Goal: Information Seeking & Learning: Learn about a topic

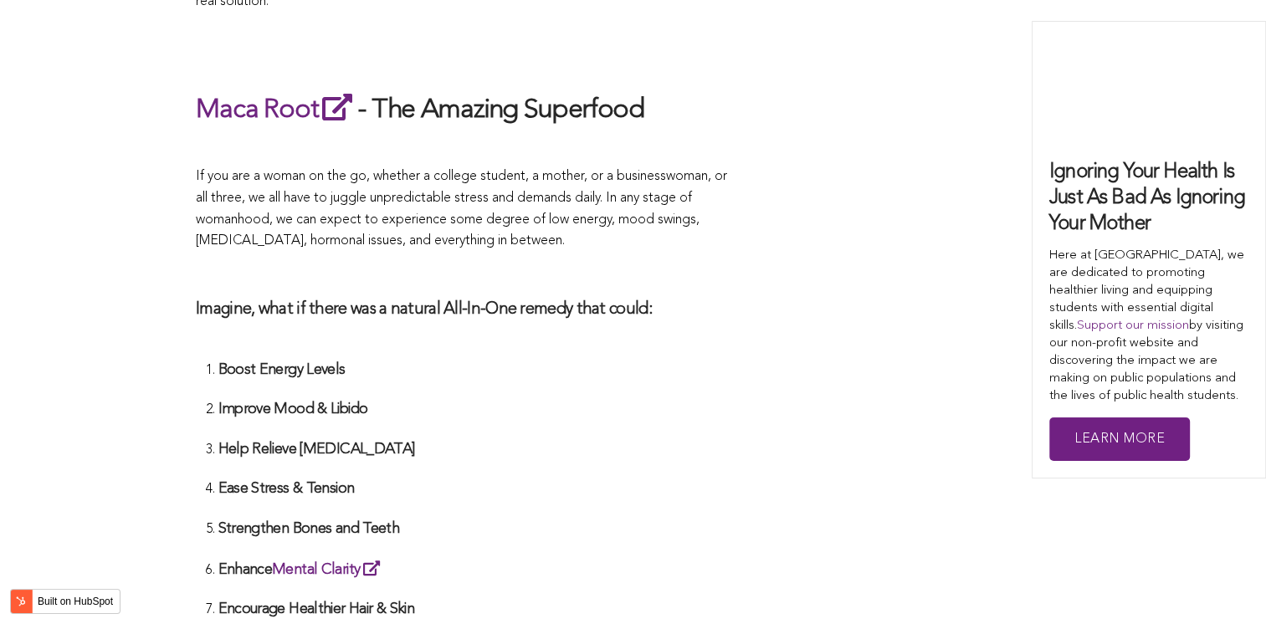
scroll to position [4702, 0]
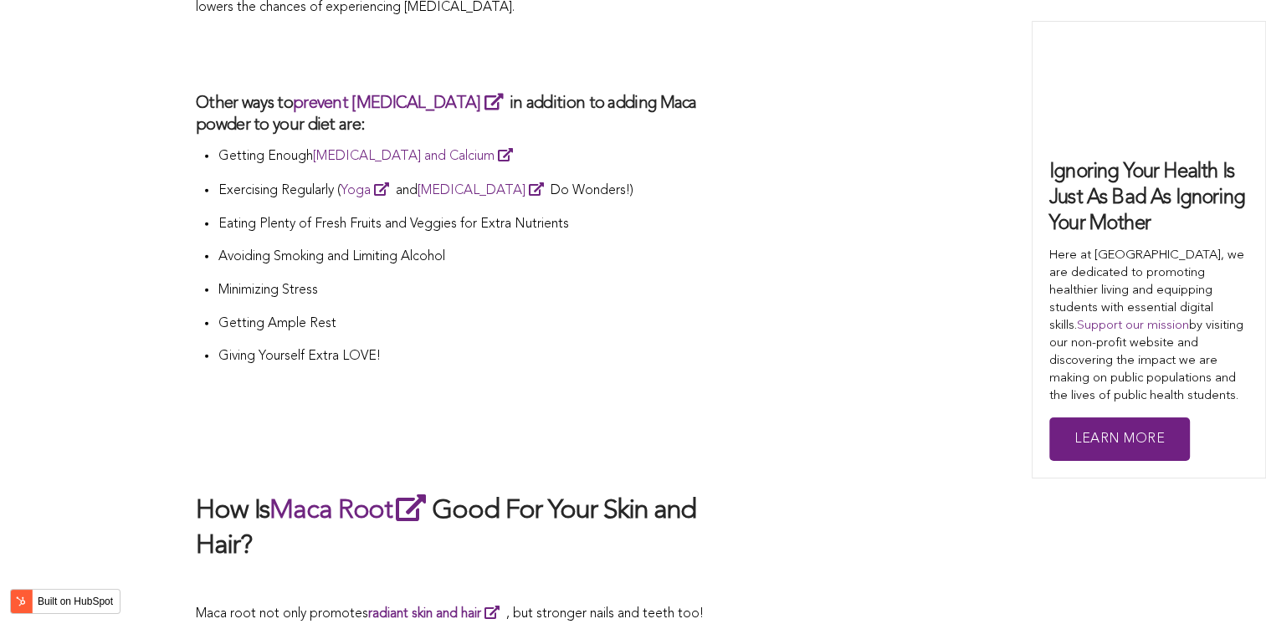
click at [739, 346] on p "Giving Yourself Extra LOVE!" at bounding box center [479, 357] width 522 height 22
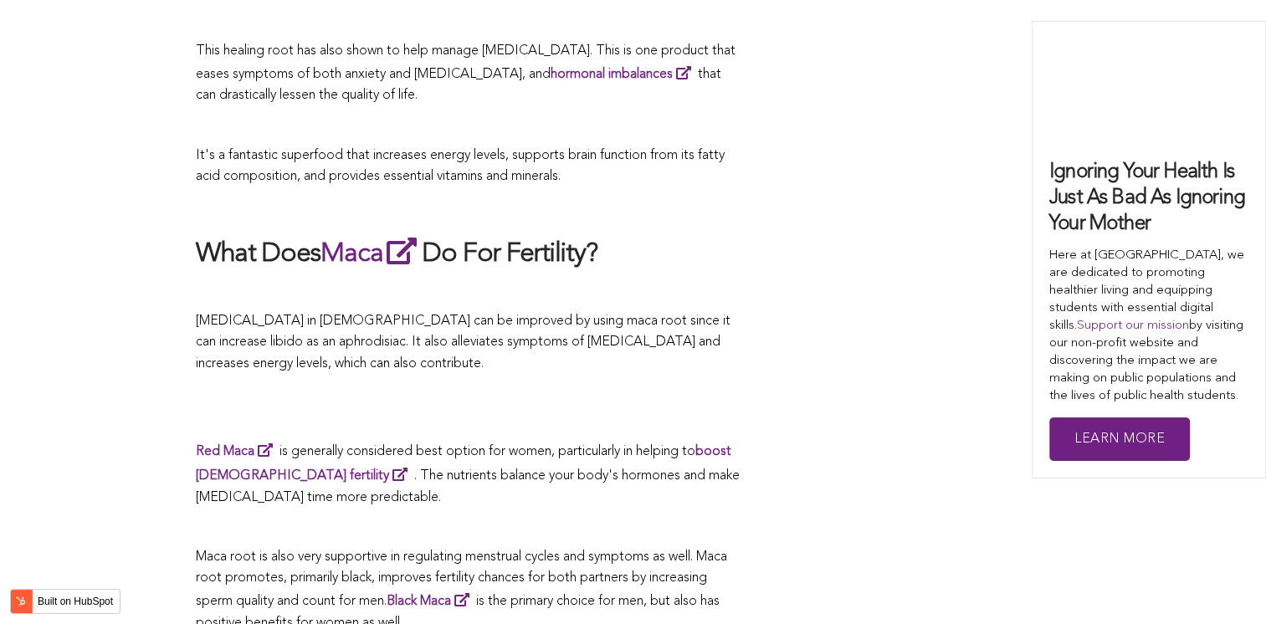
scroll to position [4284, 0]
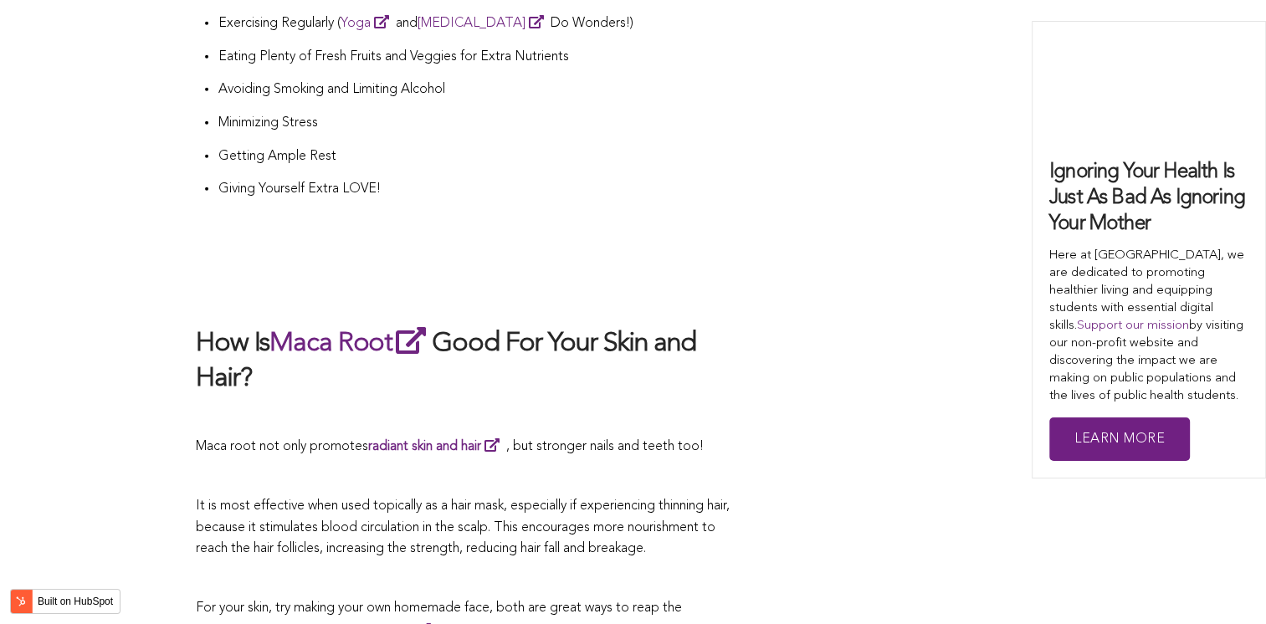
scroll to position [4463, 0]
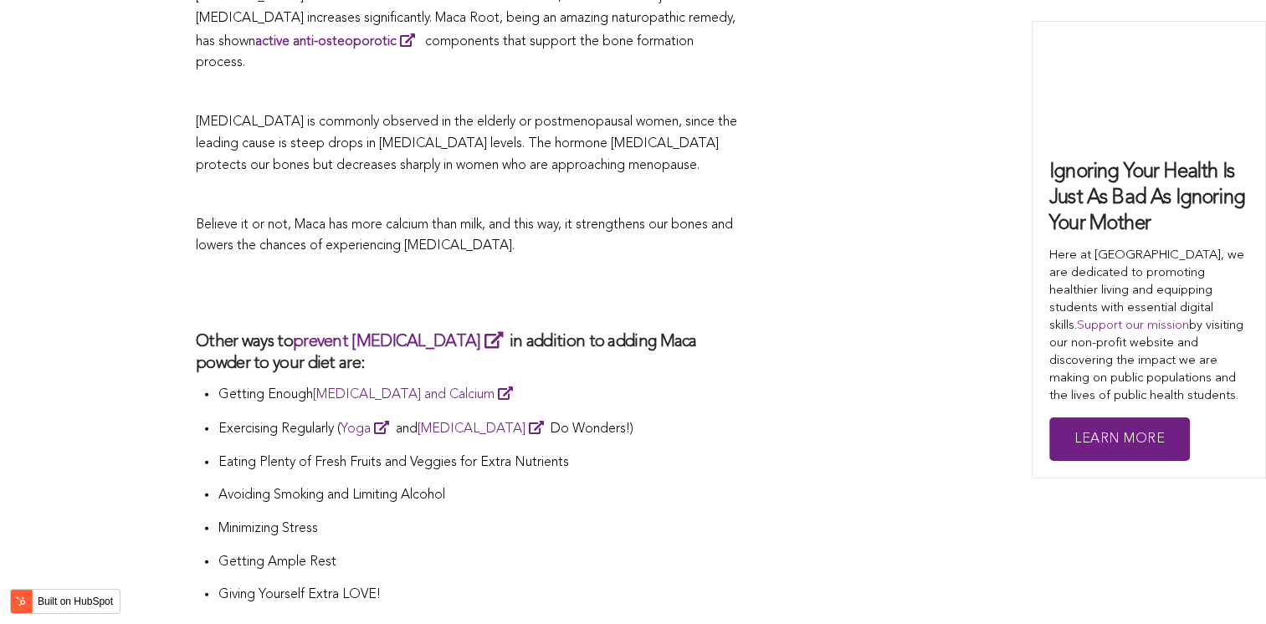
click at [653, 330] on h3 "Other ways to prevent [MEDICAL_DATA] in addition to adding Maca powder to your …" at bounding box center [468, 352] width 544 height 45
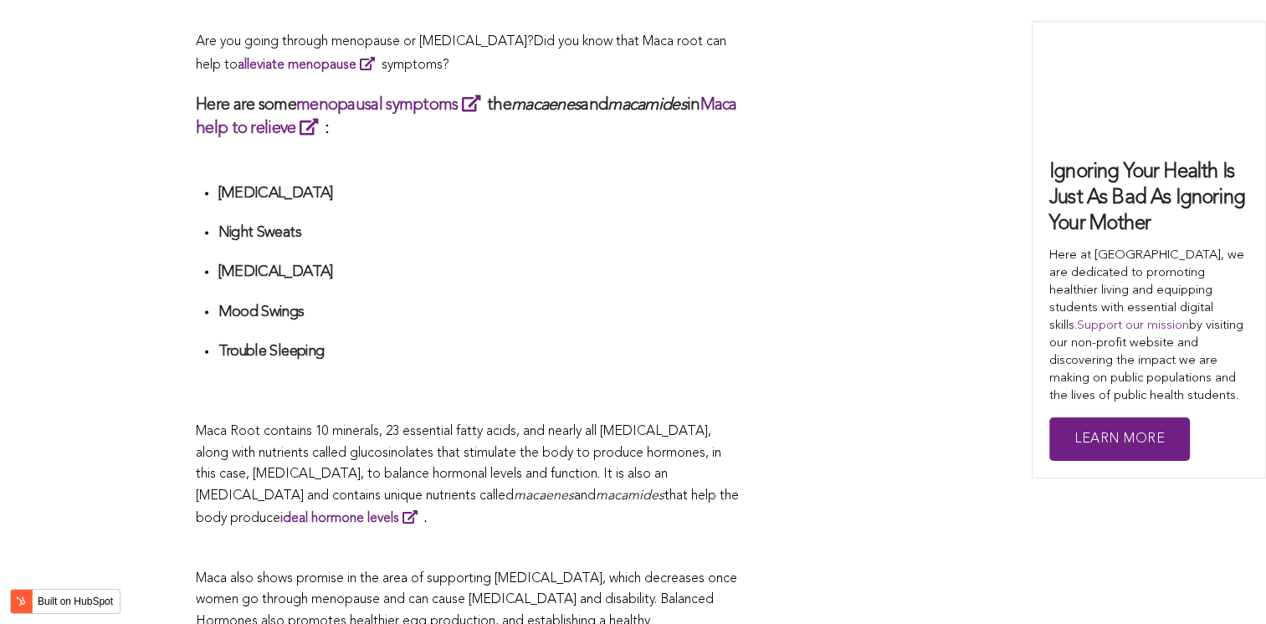
scroll to position [4612, 0]
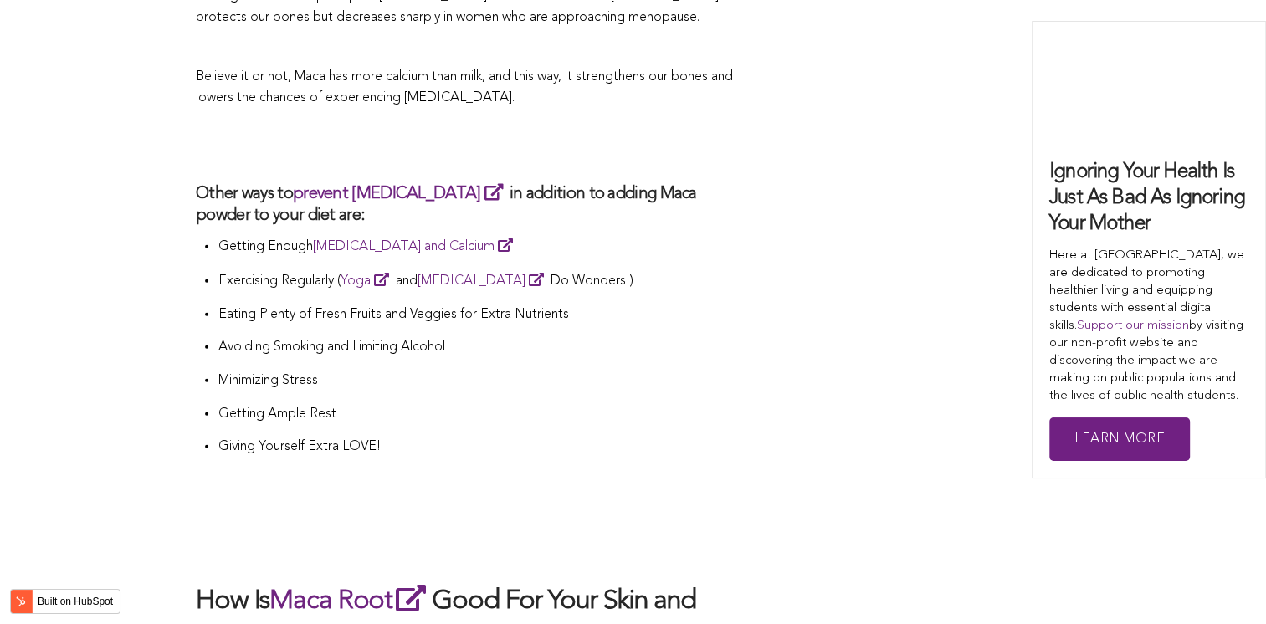
click at [485, 337] on li "Avoiding Smoking and Limiting Alcohol" at bounding box center [479, 353] width 522 height 33
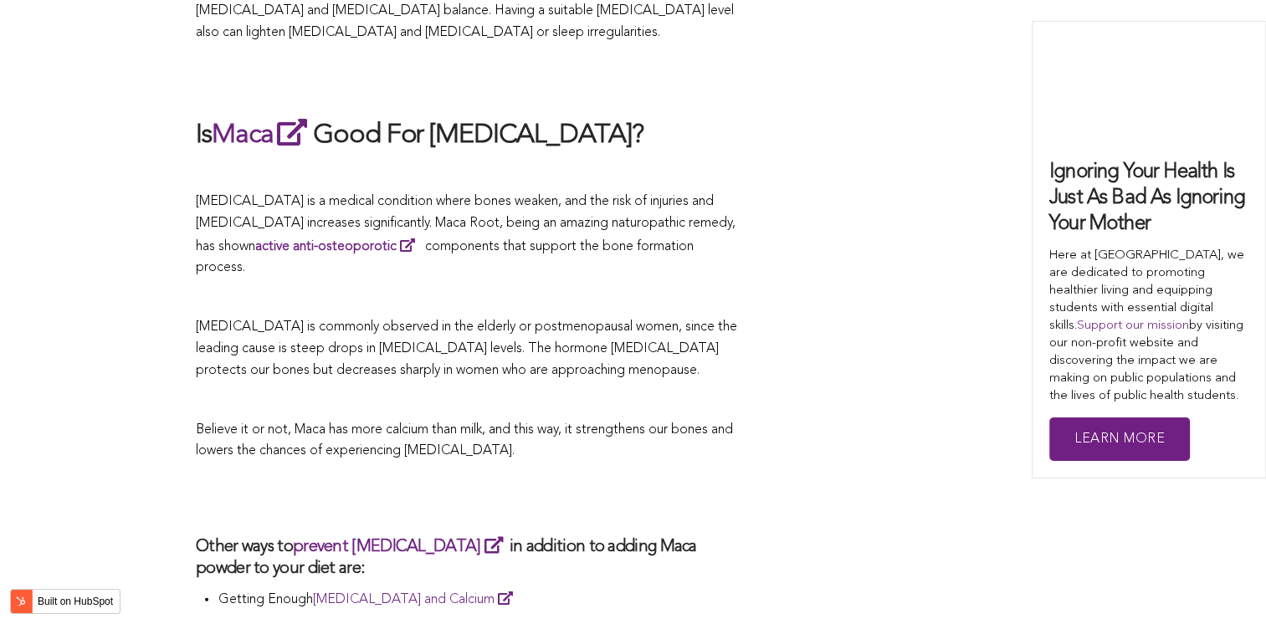
click at [717, 317] on p "[MEDICAL_DATA] is commonly observed in the elderly or postmenopausal women, sin…" at bounding box center [468, 349] width 544 height 64
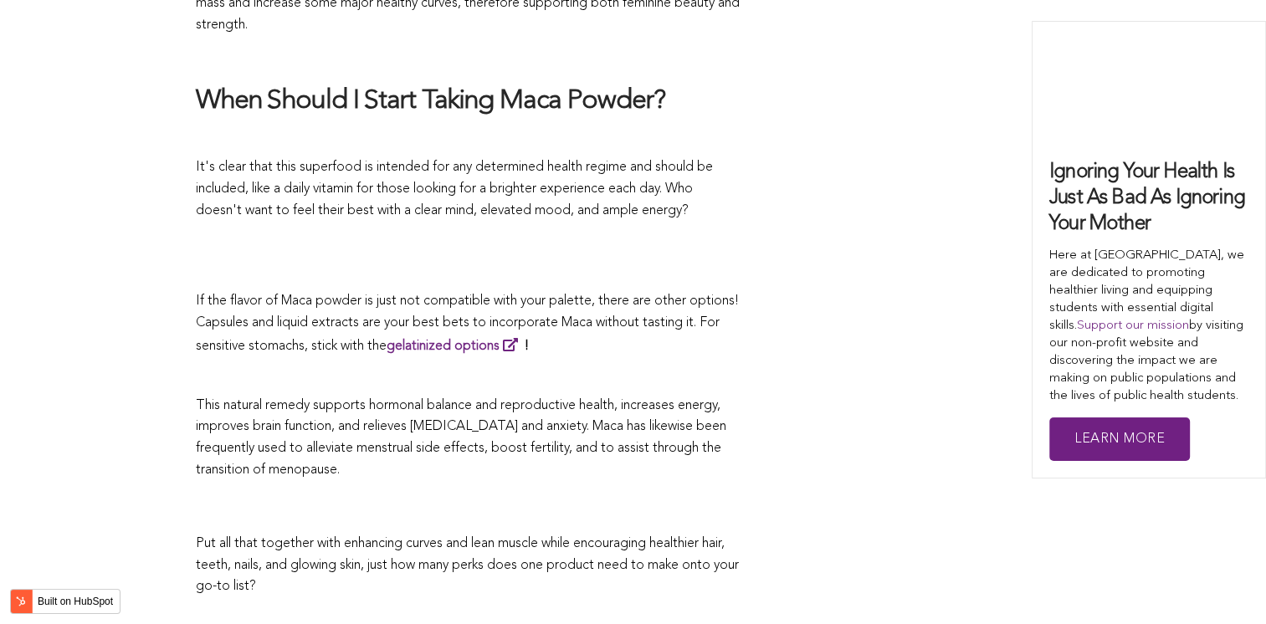
scroll to position [4406, 0]
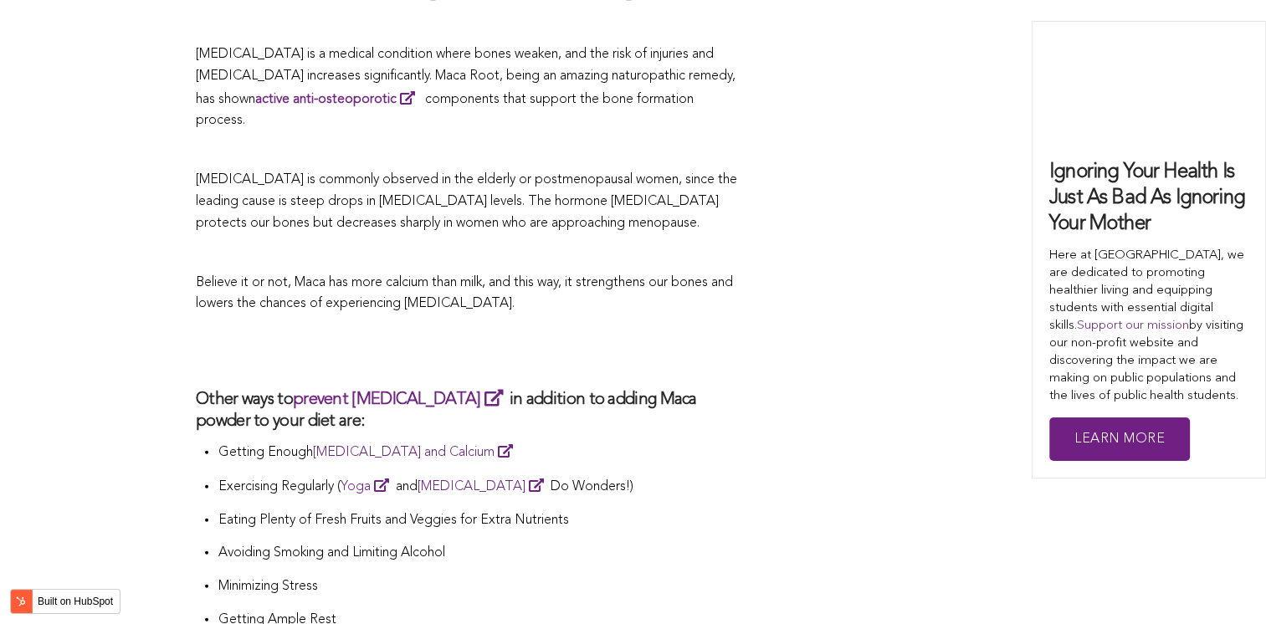
click at [582, 332] on h2 at bounding box center [468, 351] width 544 height 38
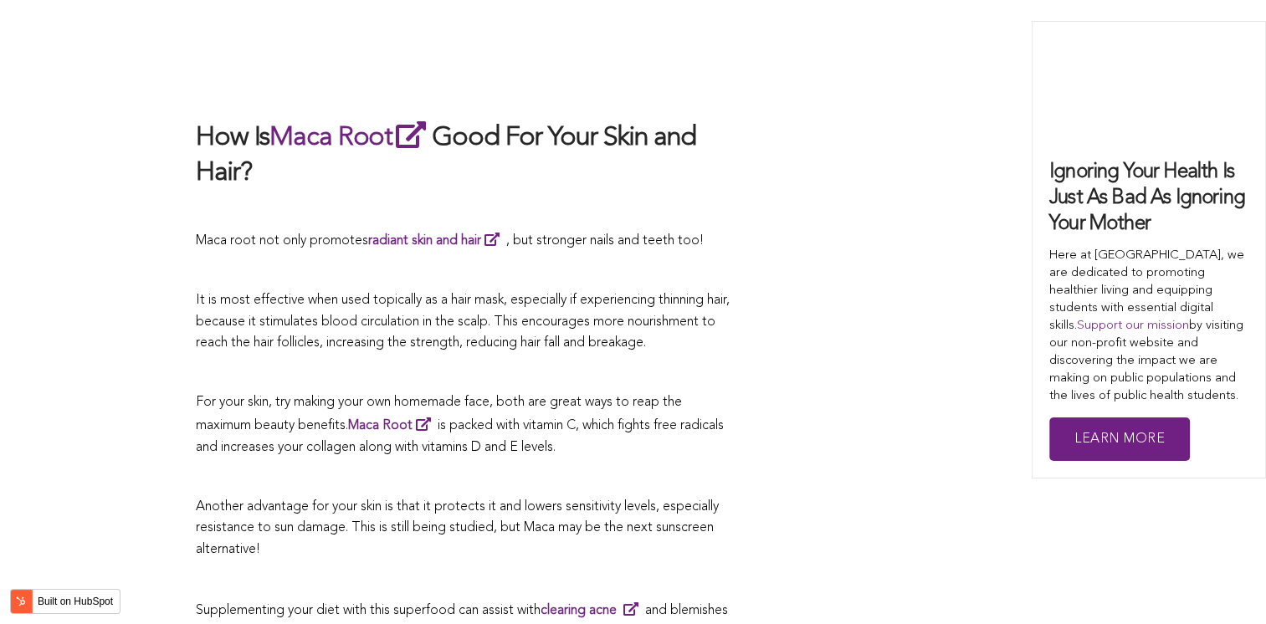
scroll to position [3353, 0]
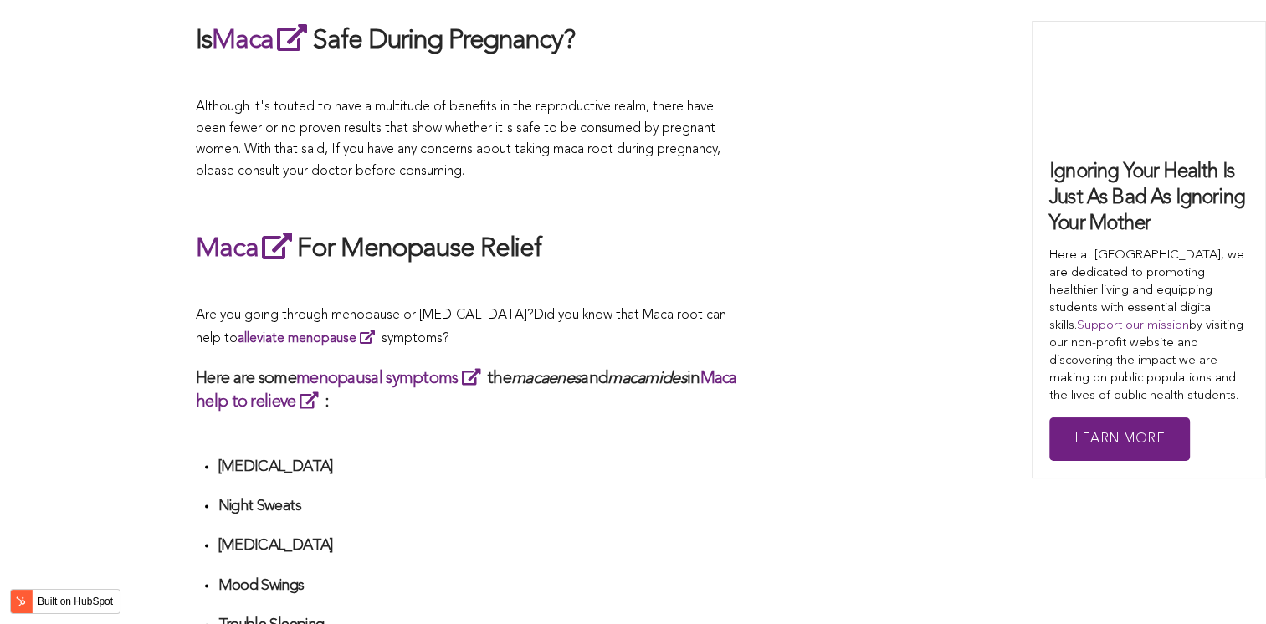
click at [659, 313] on p "Are you going through menopause or [MEDICAL_DATA]? Did you know that Maca root …" at bounding box center [468, 327] width 544 height 44
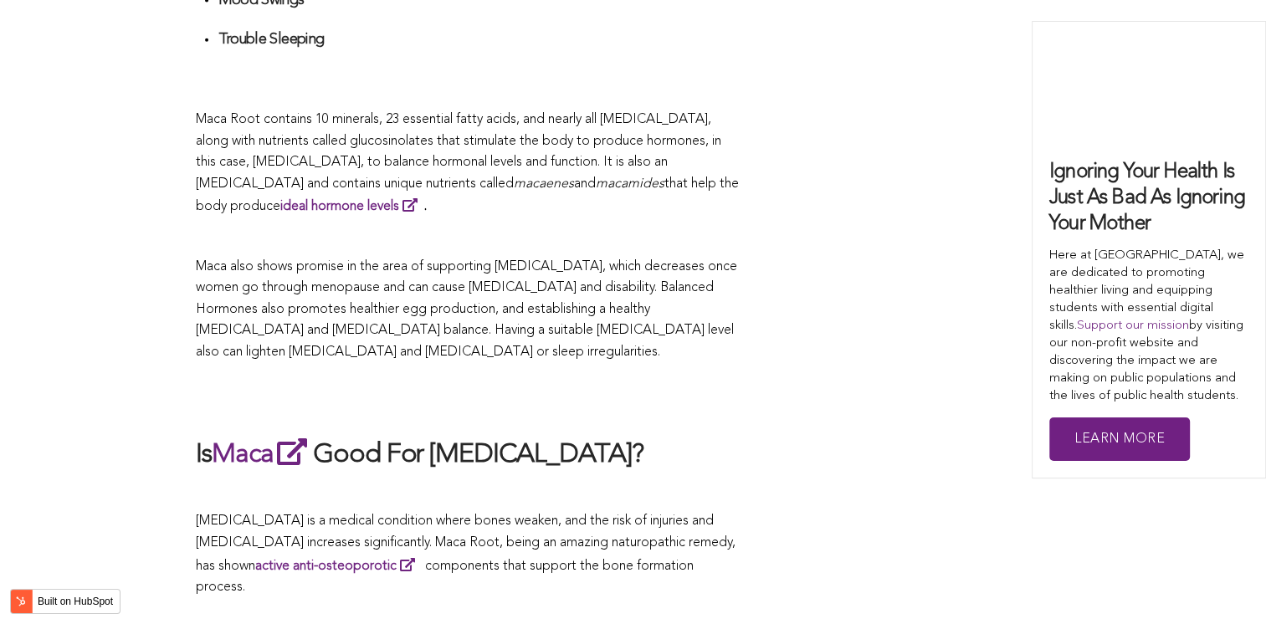
scroll to position [5959, 0]
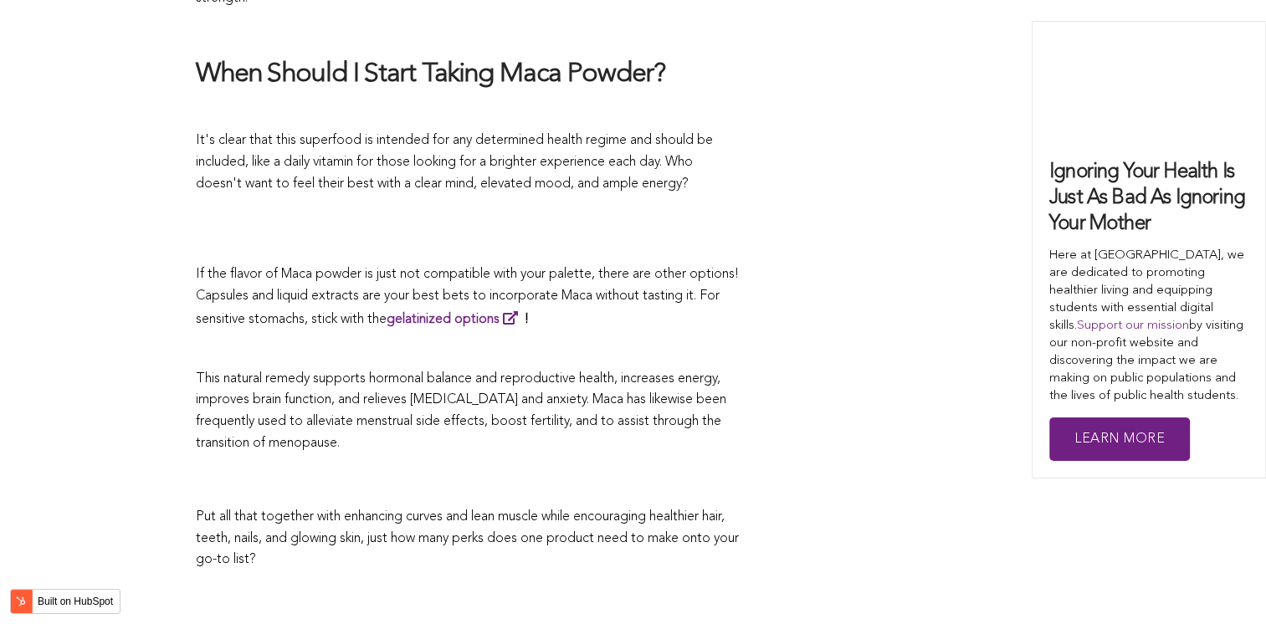
click at [615, 372] on span "This natural remedy supports hormonal balance and reproductive health, increase…" at bounding box center [461, 411] width 530 height 78
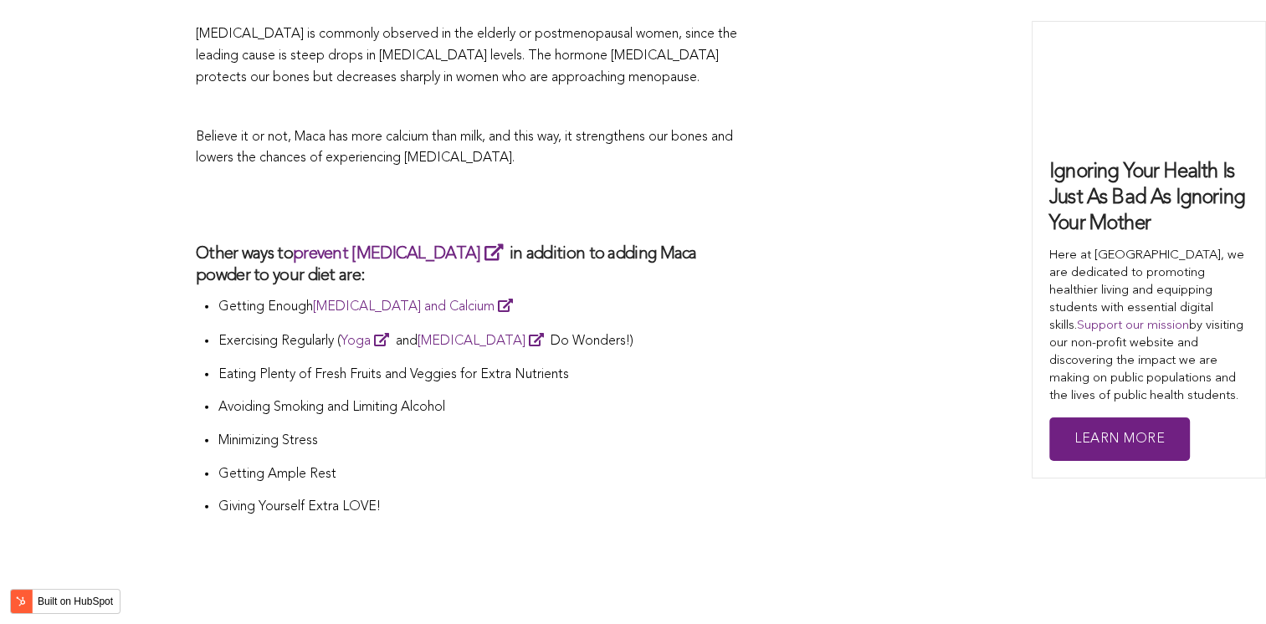
click at [644, 590] on h2 at bounding box center [468, 607] width 544 height 35
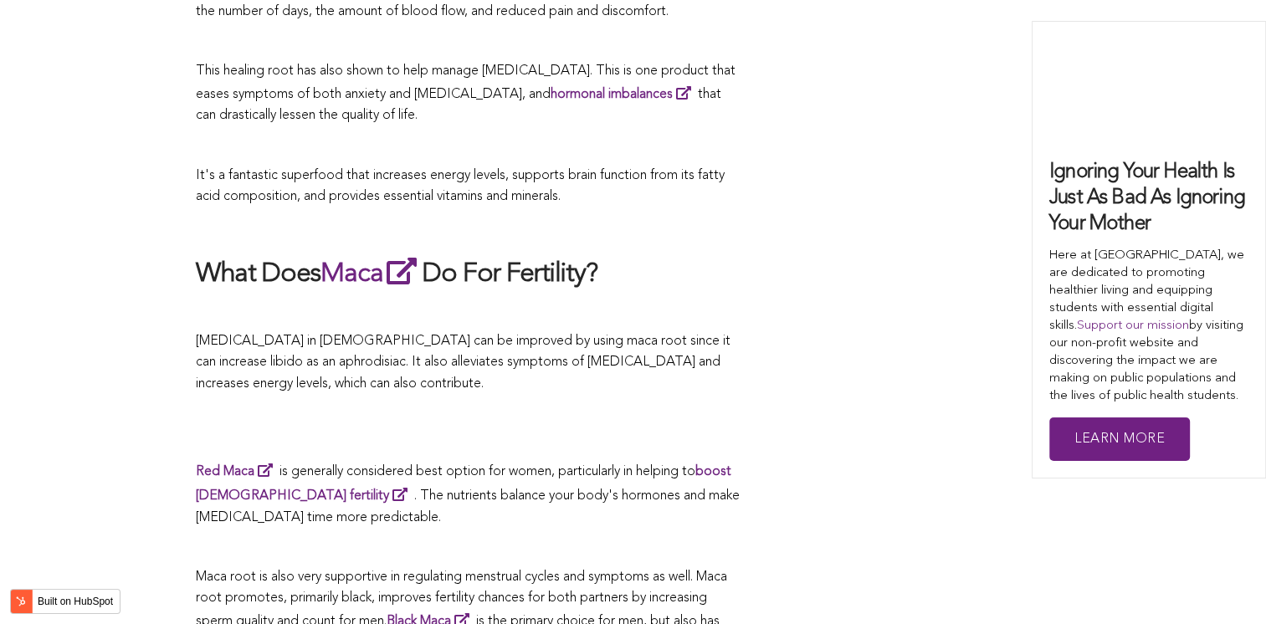
scroll to position [4454, 0]
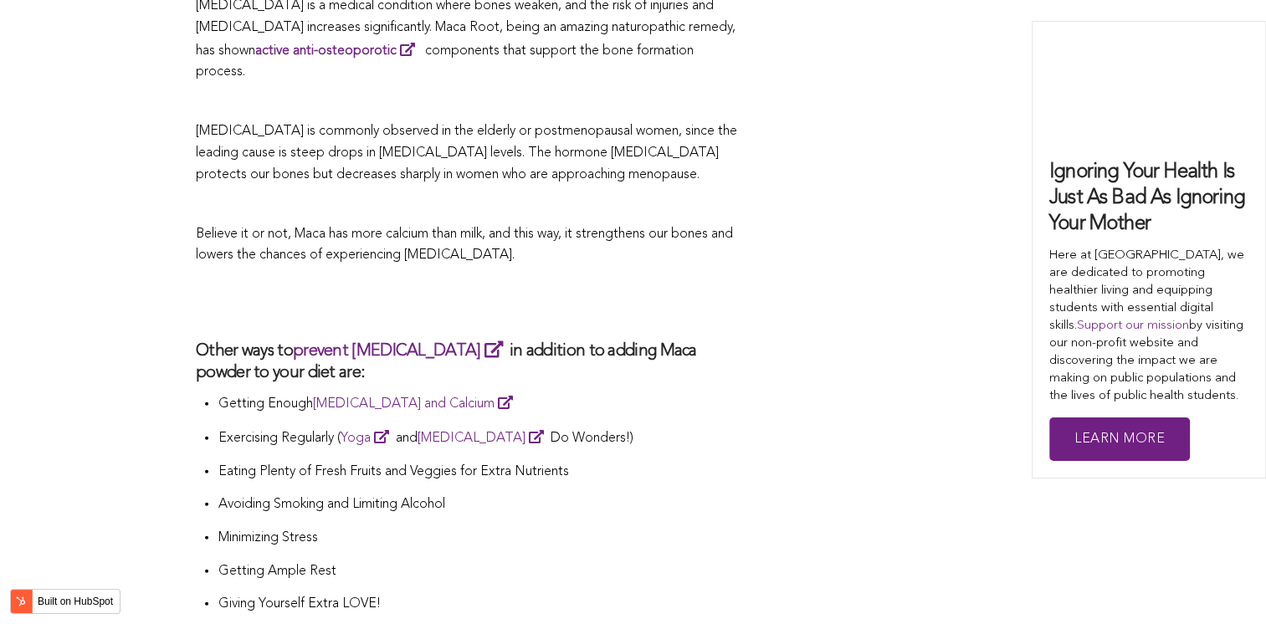
click at [689, 339] on h3 "Other ways to prevent [MEDICAL_DATA] in addition to adding Maca powder to your …" at bounding box center [468, 361] width 544 height 45
